Goal: Transaction & Acquisition: Purchase product/service

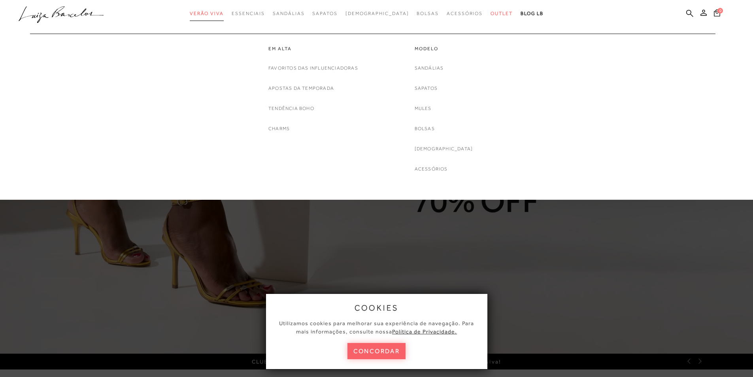
click at [214, 13] on span "Verão Viva" at bounding box center [207, 14] width 34 height 6
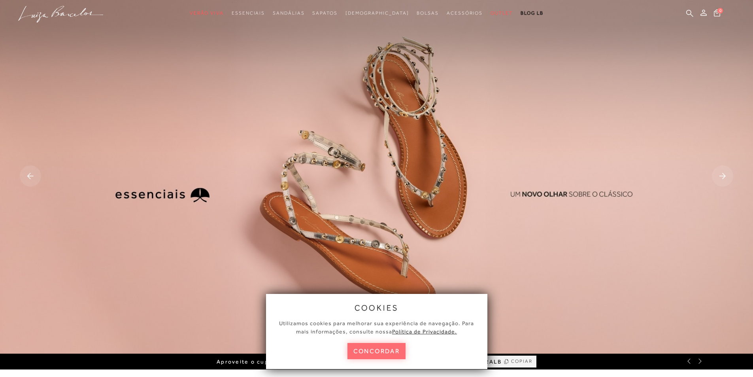
click at [374, 353] on button "concordar" at bounding box center [377, 351] width 59 height 16
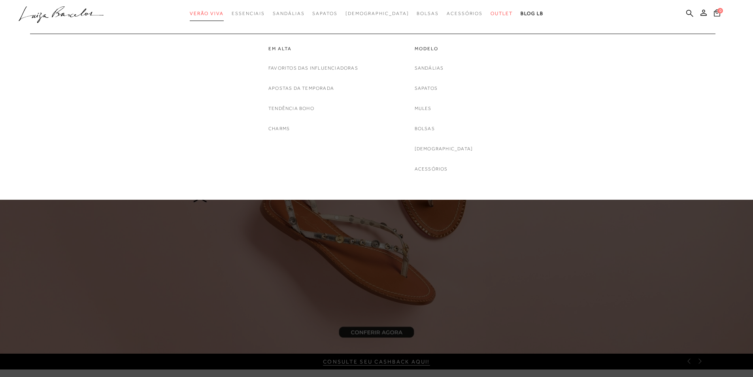
click at [220, 13] on span "Verão Viva" at bounding box center [207, 14] width 34 height 6
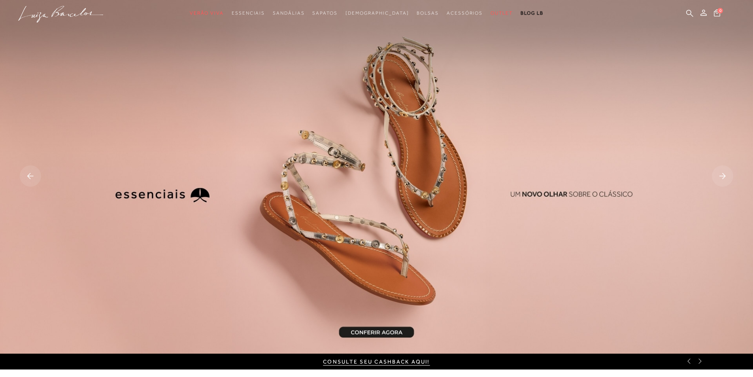
click at [399, 331] on img at bounding box center [376, 177] width 753 height 354
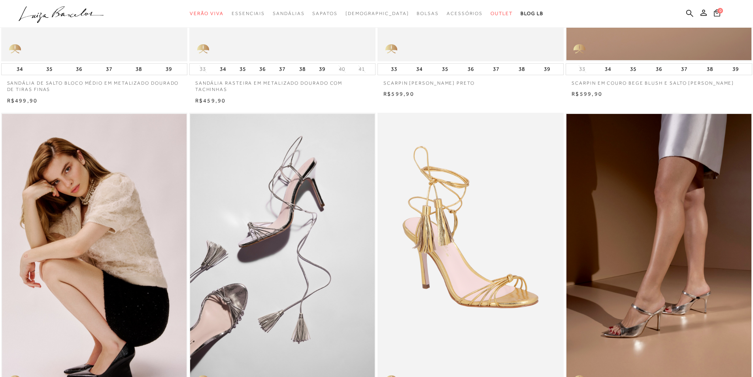
scroll to position [316, 0]
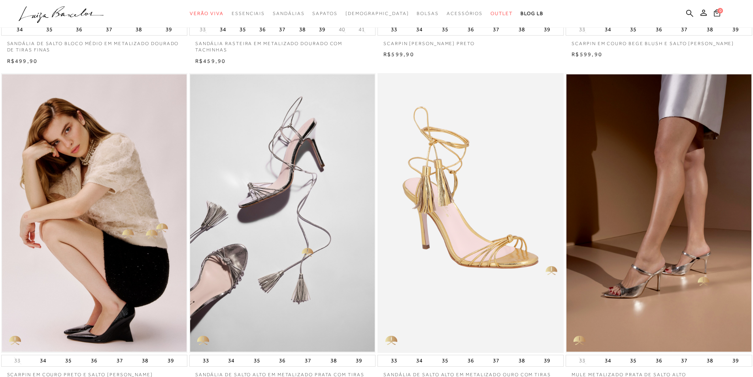
click at [121, 225] on div "SCARPIN EM COURO PRETO E SALTO [PERSON_NAME]" at bounding box center [94, 213] width 186 height 280
click at [349, 236] on div "SANDÁLIA DE SALTO ALTO EM METALIZADO PRATA COM TIRAS" at bounding box center [282, 213] width 186 height 280
click at [455, 240] on div "SANDÁLIA DE SALTO ALTO EM METALIZADO OURO COM TIRAS" at bounding box center [471, 213] width 186 height 280
click at [606, 252] on div "MULE METALIZADO PRATA DE SALTO ALTO" at bounding box center [659, 213] width 186 height 280
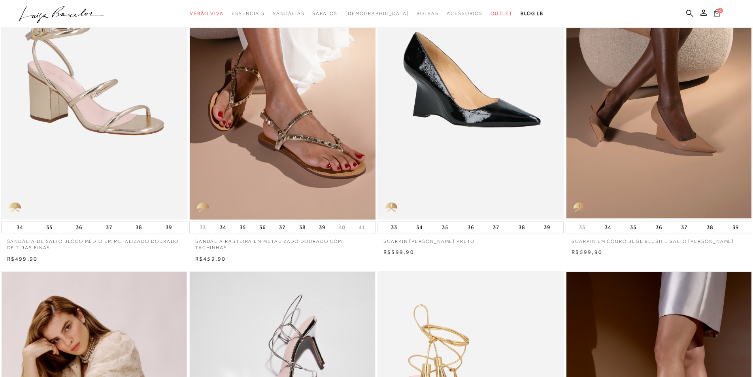
scroll to position [277, 0]
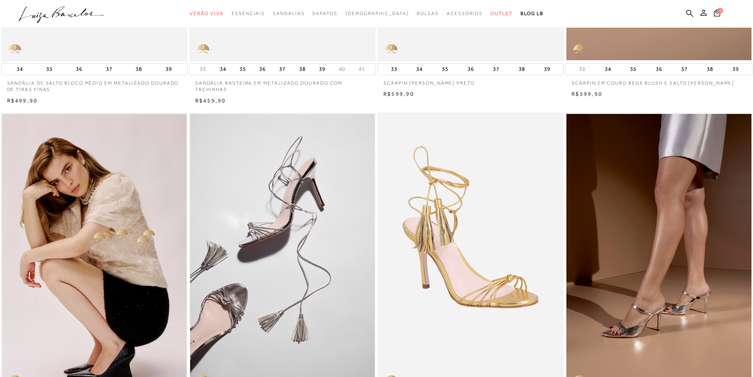
click at [89, 231] on div "SCARPIN EM COURO PRETO E SALTO [PERSON_NAME]" at bounding box center [94, 253] width 186 height 280
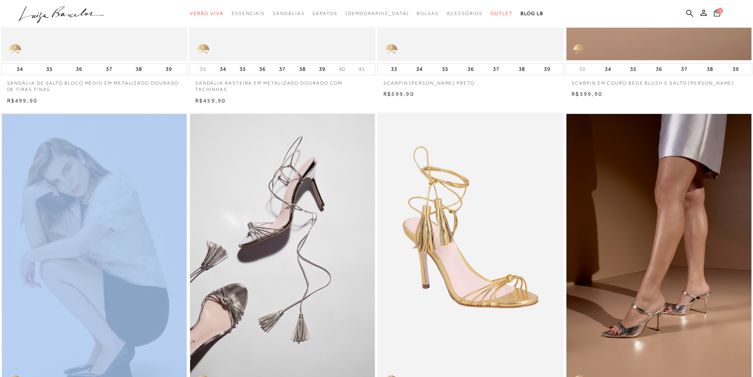
click at [89, 231] on div "SCARPIN EM COURO PRETO E SALTO [PERSON_NAME]" at bounding box center [94, 253] width 186 height 280
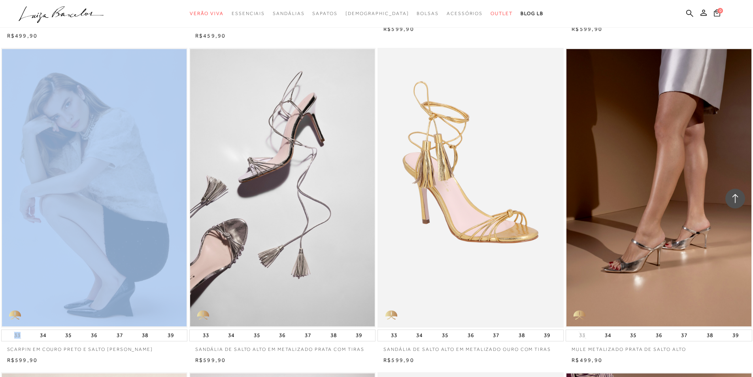
scroll to position [435, 0]
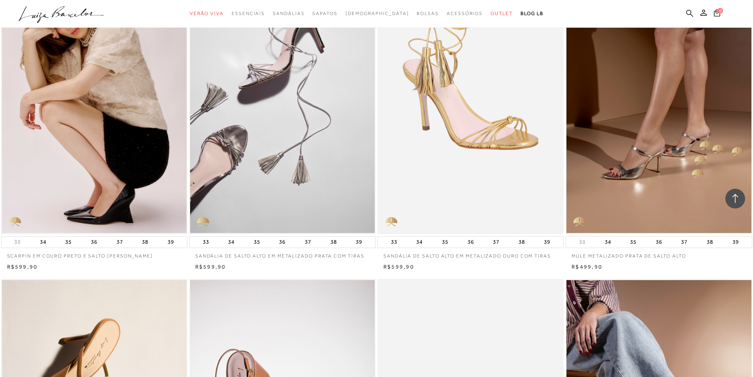
click at [736, 144] on div "MULE METALIZADO PRATA DE SALTO ALTO" at bounding box center [659, 95] width 186 height 280
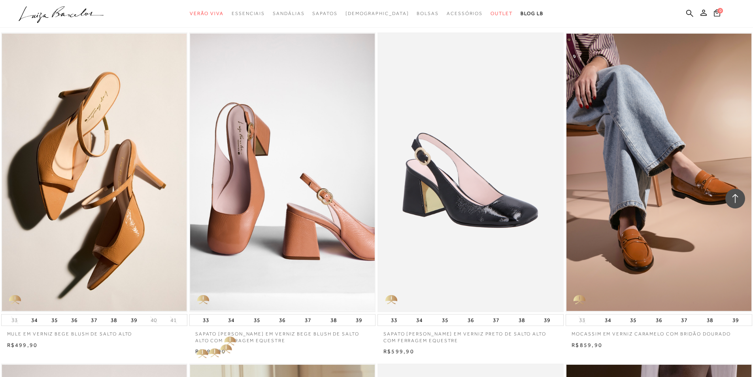
scroll to position [751, 0]
